Goal: Information Seeking & Learning: Learn about a topic

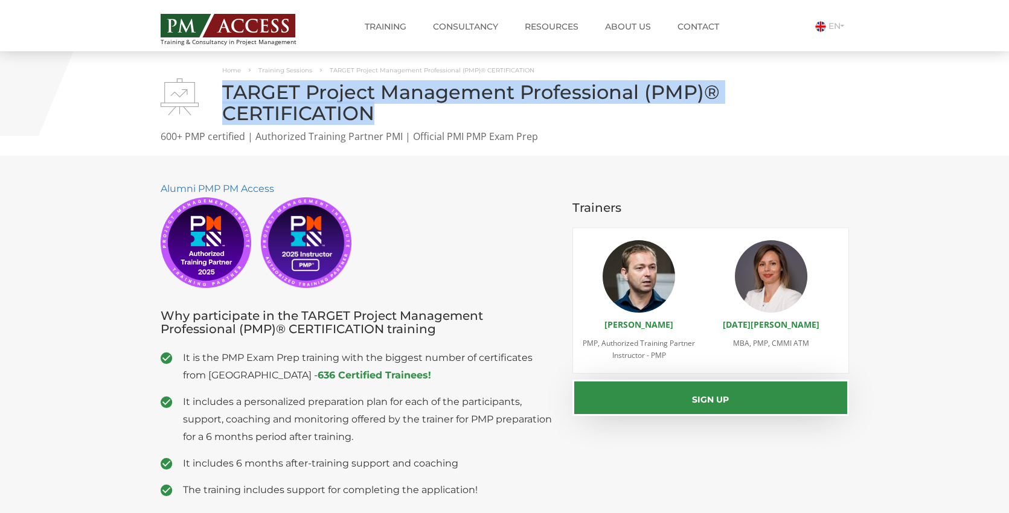
click at [184, 28] on img at bounding box center [228, 26] width 135 height 24
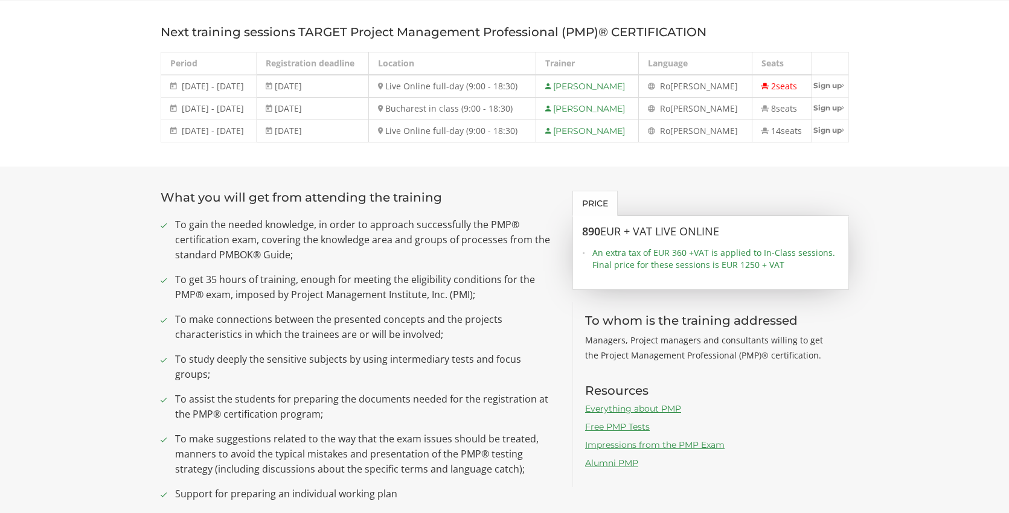
scroll to position [542, 0]
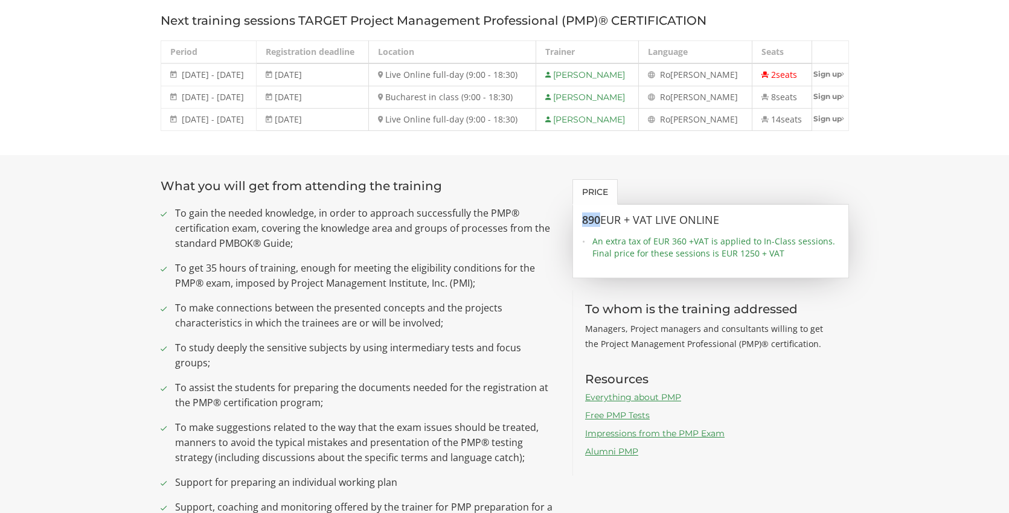
drag, startPoint x: 600, startPoint y: 220, endPoint x: 580, endPoint y: 220, distance: 19.9
click at [580, 220] on div "890 EUR + VAT LIVE ONLINE An extra tax of EUR 360 +VAT is applied to In-Class s…" at bounding box center [710, 242] width 277 height 74
copy h3 "890"
click at [130, 319] on section "What you will get from attending the training To gain the needed knowledge, in …" at bounding box center [504, 367] width 1009 height 424
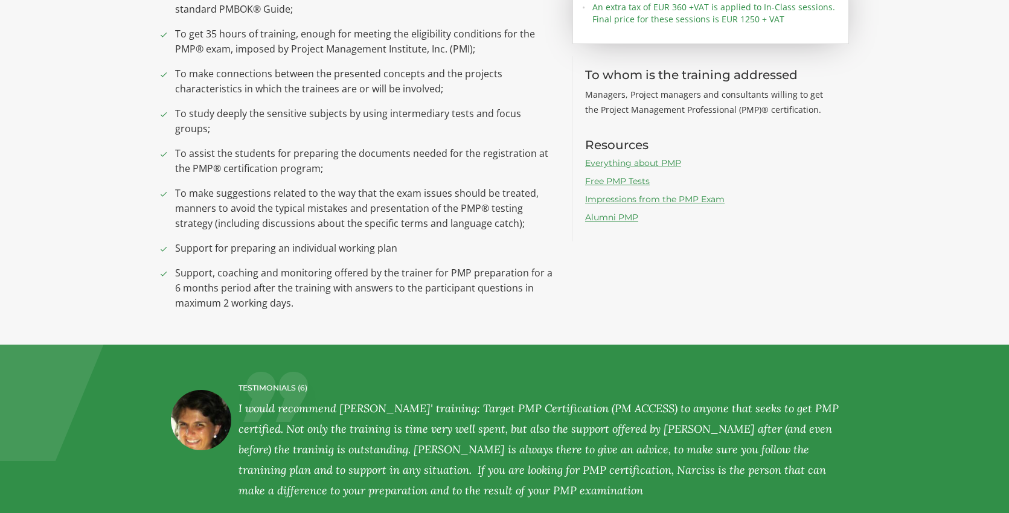
scroll to position [792, 0]
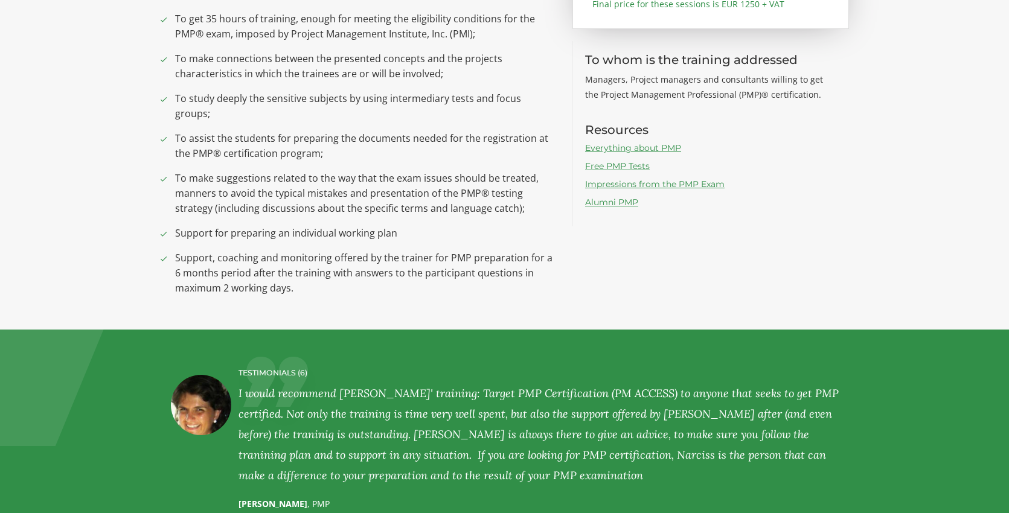
click at [380, 233] on ul "To gain the needed knowledge, in order to approach successfully the PMP® certif…" at bounding box center [358, 126] width 394 height 339
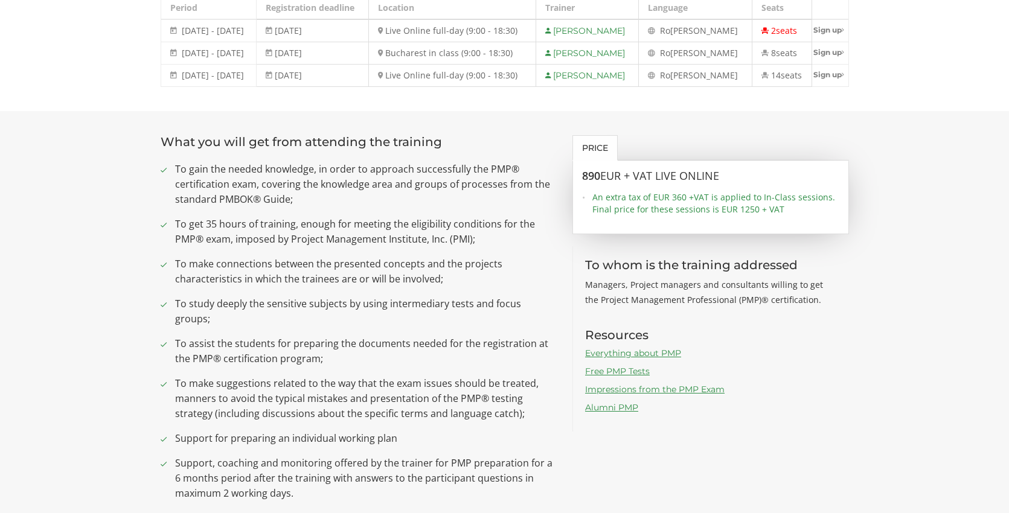
scroll to position [585, 0]
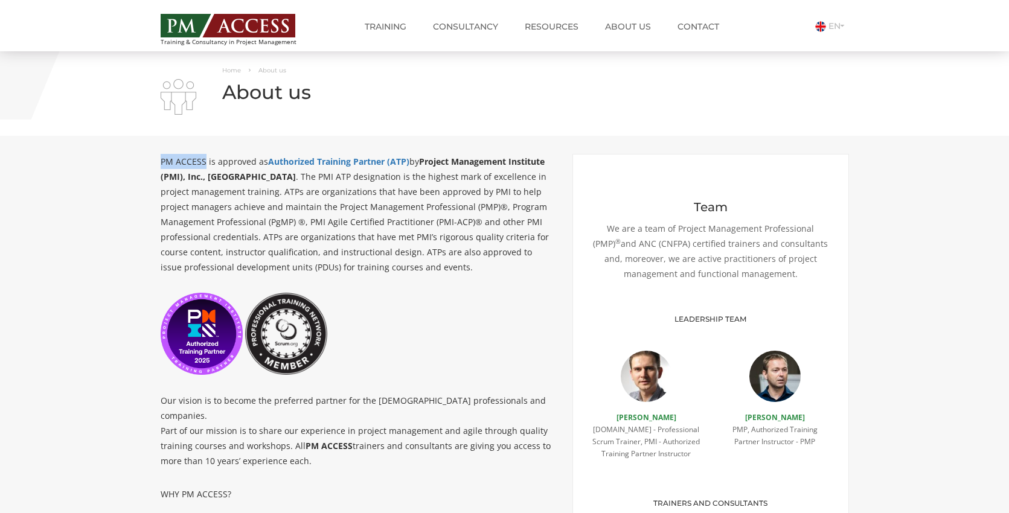
drag, startPoint x: 199, startPoint y: 162, endPoint x: 150, endPoint y: 163, distance: 48.9
copy p "PM ACCESS"
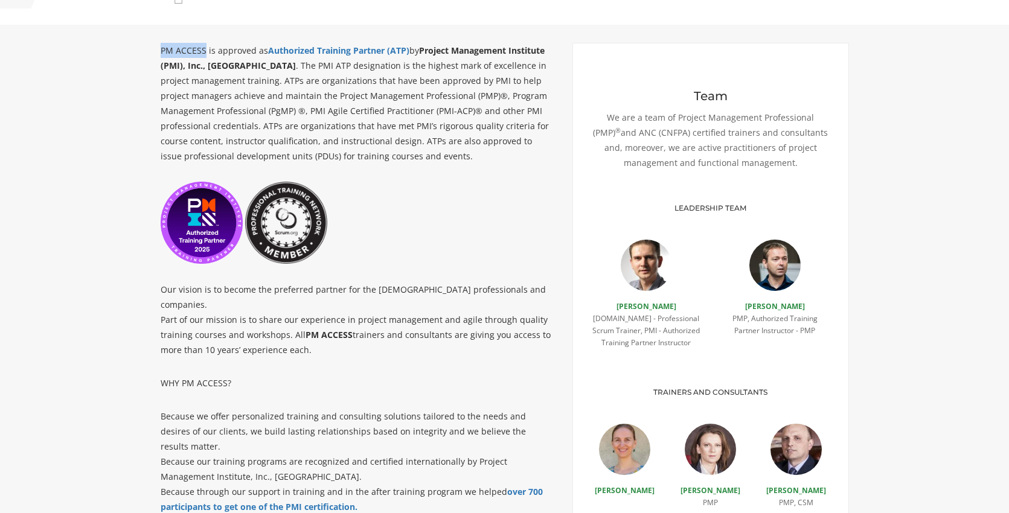
scroll to position [11, 0]
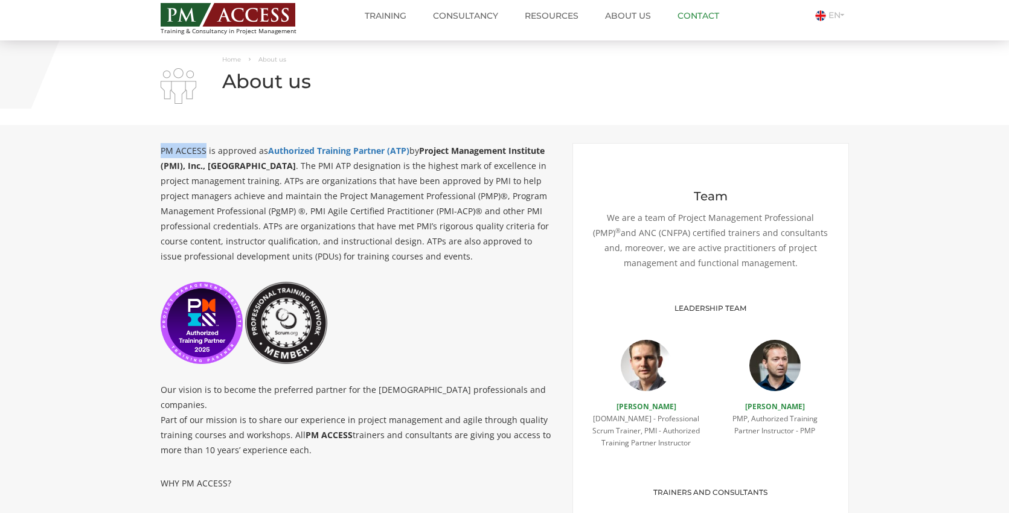
click at [693, 13] on link "Contact" at bounding box center [699, 16] width 60 height 24
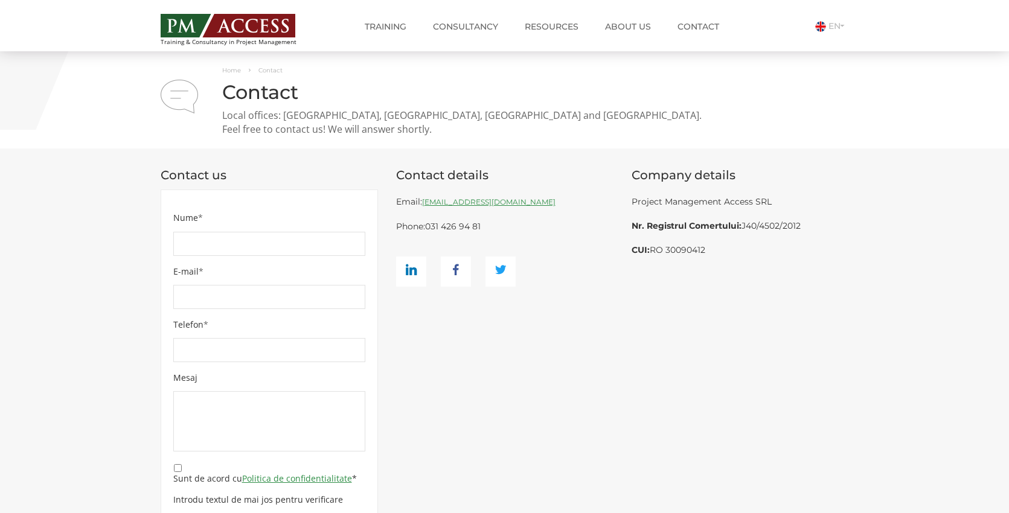
click at [501, 356] on div "Contact us Nume * E-mail * Telefon * Mesaj * Sunt de acord cu Politica de confi…" at bounding box center [505, 394] width 707 height 455
drag, startPoint x: 456, startPoint y: 115, endPoint x: 225, endPoint y: 114, distance: 231.3
click at [224, 114] on p "Local offices: Bucharest, Timisoara, Iasi and Brasov. Feel free to contact us! …" at bounding box center [505, 123] width 688 height 28
copy p "Local offices: Bucharest, Timisoara, Iasi and Brasov."
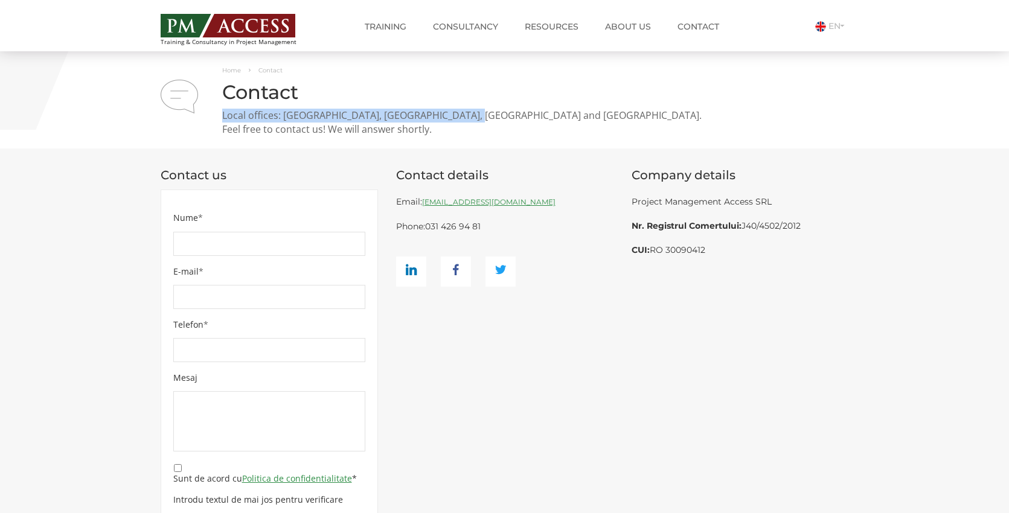
drag, startPoint x: 713, startPoint y: 249, endPoint x: 631, endPoint y: 248, distance: 81.5
click at [632, 248] on div "Project Management Access SRL Nr. Registrul Comertului: J40/4502/2012 CUI: RO 3…" at bounding box center [740, 226] width 217 height 72
copy div "CUI: RO 30090412"
